Goal: Transaction & Acquisition: Purchase product/service

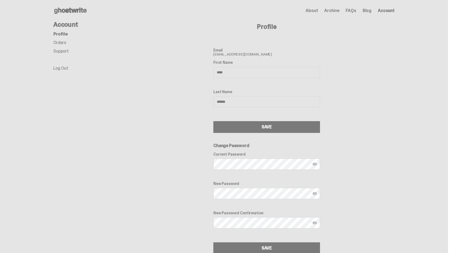
click at [63, 43] on link "Orders" at bounding box center [59, 43] width 13 height 6
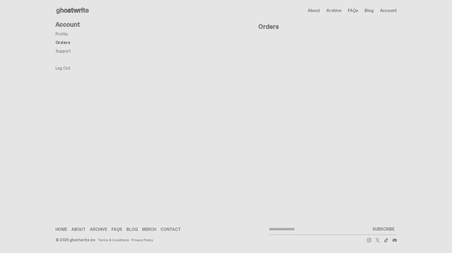
click at [63, 50] on link "Support" at bounding box center [62, 51] width 15 height 6
click at [63, 33] on link "Profile" at bounding box center [61, 34] width 12 height 6
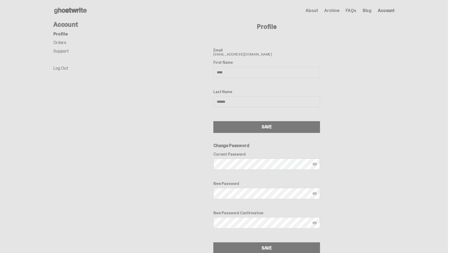
click at [62, 55] on ul "Profile Orders Support Log Out" at bounding box center [95, 51] width 85 height 38
click at [63, 51] on link "Support" at bounding box center [60, 51] width 15 height 6
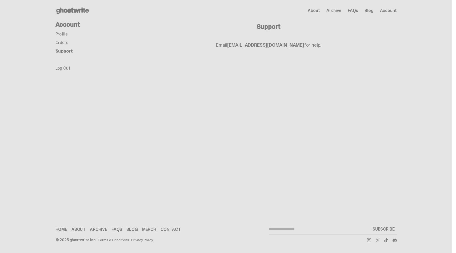
click at [65, 34] on link "Profile" at bounding box center [61, 34] width 12 height 6
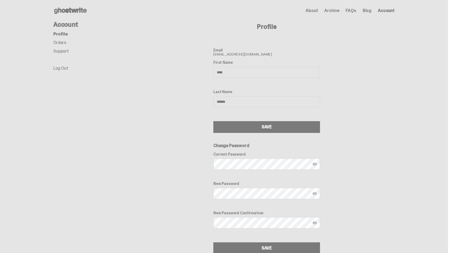
click at [314, 12] on span "About" at bounding box center [312, 11] width 12 height 4
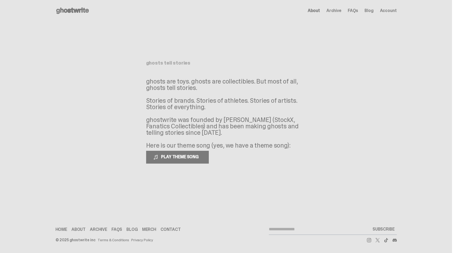
click at [78, 10] on use at bounding box center [72, 10] width 33 height 6
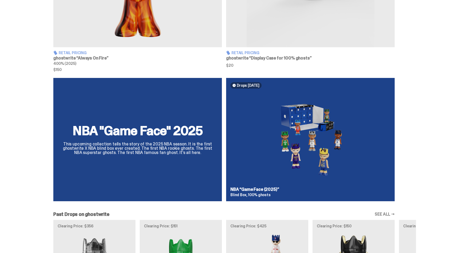
scroll to position [279, 0]
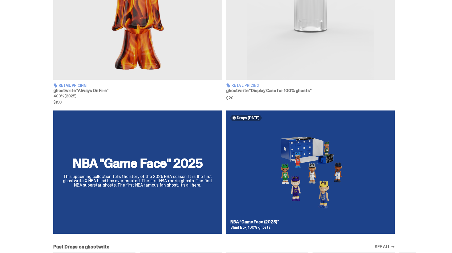
click at [264, 66] on img at bounding box center [310, 0] width 169 height 160
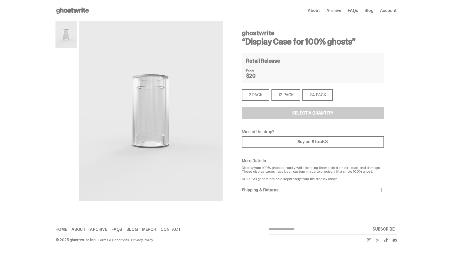
click at [287, 93] on div "12 PACK" at bounding box center [285, 95] width 29 height 12
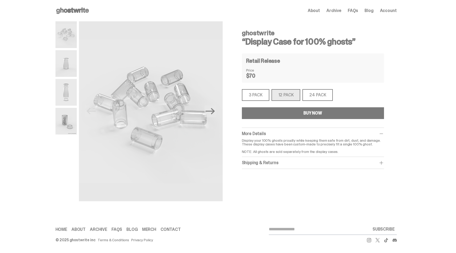
click at [288, 112] on button "BUY NOW" at bounding box center [313, 113] width 142 height 12
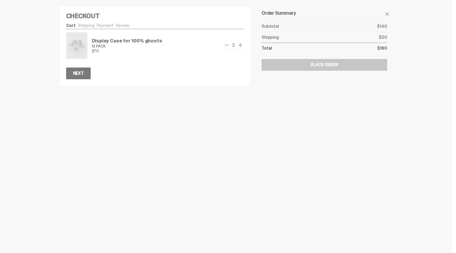
click at [228, 45] on span "remove one" at bounding box center [226, 45] width 6 height 6
click at [81, 75] on div "Next" at bounding box center [78, 73] width 11 height 4
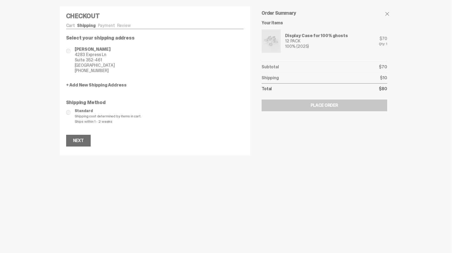
click at [78, 141] on div "Next" at bounding box center [78, 140] width 11 height 4
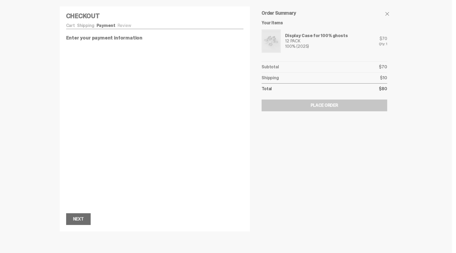
click at [82, 218] on div "Next" at bounding box center [78, 219] width 11 height 4
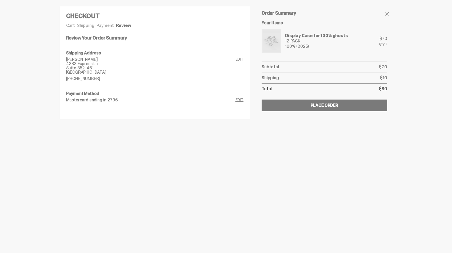
click at [239, 59] on link "Edit" at bounding box center [239, 68] width 8 height 23
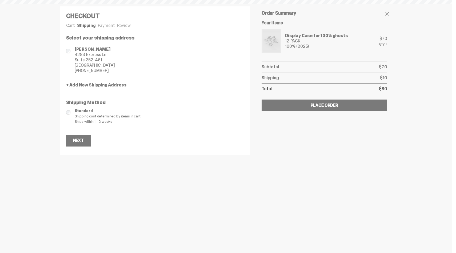
click at [108, 85] on link "+ Add New Shipping Address" at bounding box center [155, 85] width 178 height 4
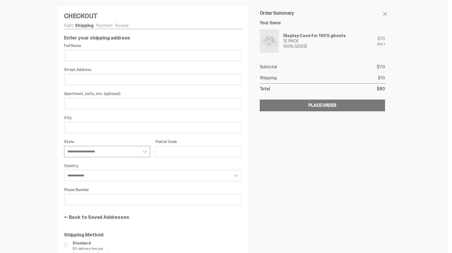
click at [103, 152] on select "**********" at bounding box center [107, 151] width 86 height 11
click at [71, 24] on link "Cart" at bounding box center [68, 26] width 9 height 6
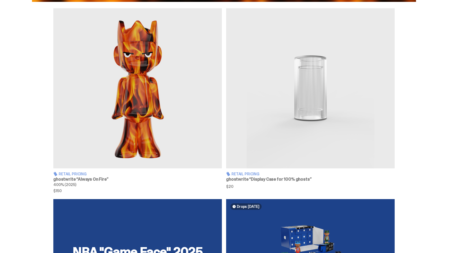
scroll to position [149, 0]
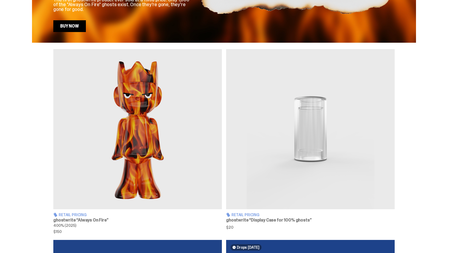
click at [162, 128] on img at bounding box center [137, 129] width 169 height 160
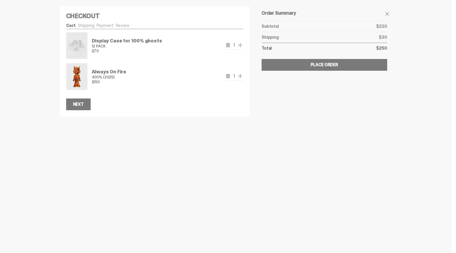
click at [85, 26] on link "Shipping" at bounding box center [86, 26] width 17 height 6
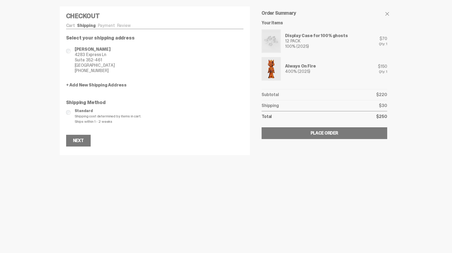
click at [101, 26] on link "Payment" at bounding box center [106, 26] width 17 height 6
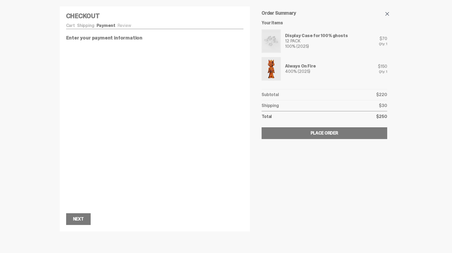
click at [384, 16] on span at bounding box center [387, 14] width 6 height 6
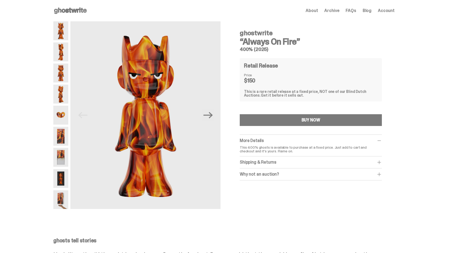
click at [318, 10] on span "About" at bounding box center [312, 11] width 12 height 4
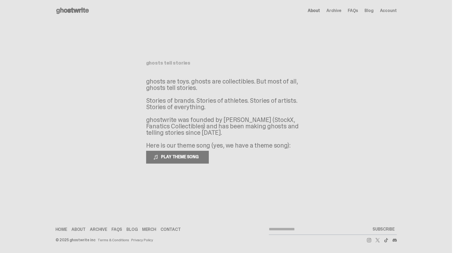
click at [79, 9] on icon at bounding box center [72, 10] width 34 height 9
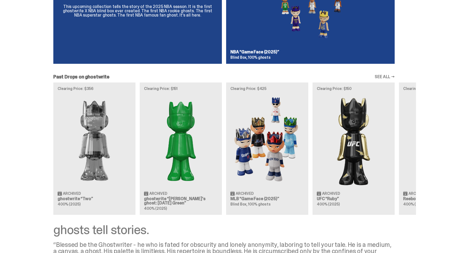
scroll to position [521, 0]
